Goal: Transaction & Acquisition: Purchase product/service

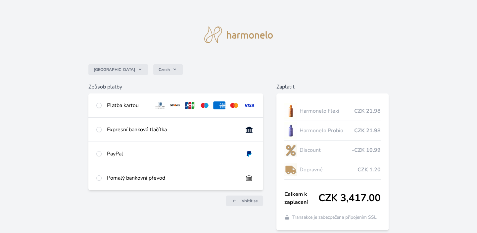
click at [99, 102] on div at bounding box center [98, 105] width 5 height 8
radio input "true"
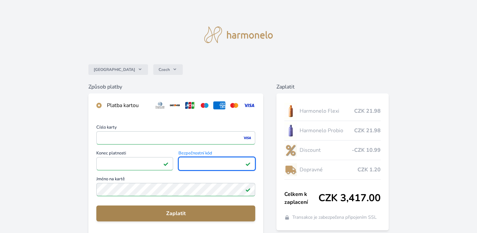
click at [138, 215] on span "Zaplatit" at bounding box center [176, 213] width 148 height 8
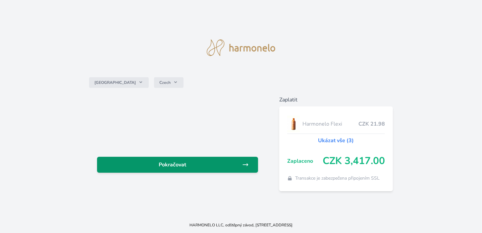
click at [152, 164] on span "Pokračovat" at bounding box center [172, 165] width 140 height 8
